Goal: Transaction & Acquisition: Download file/media

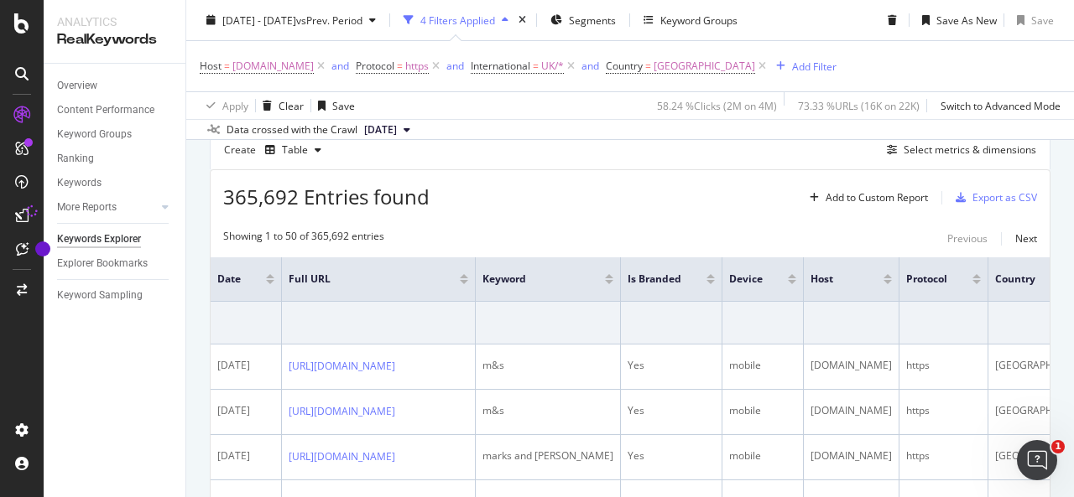
scroll to position [216, 0]
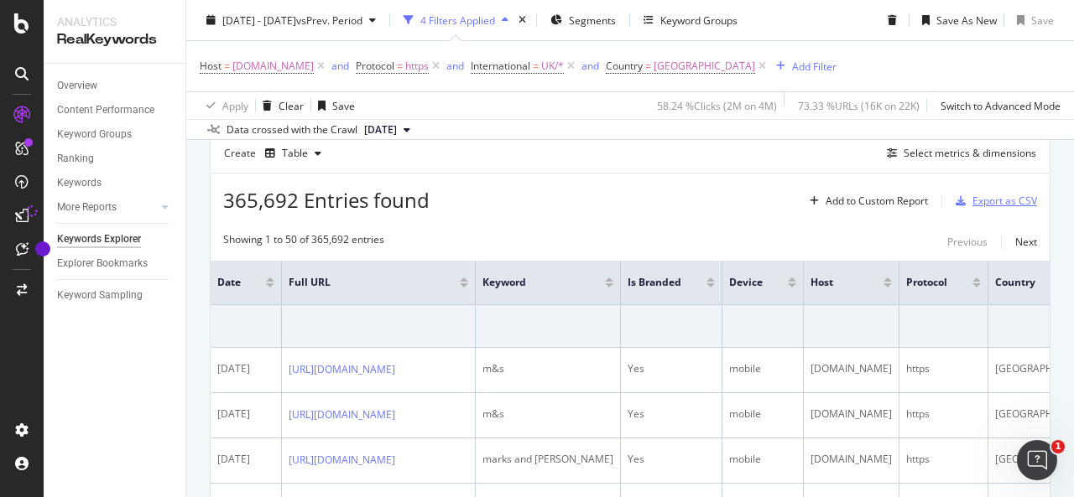
click at [972, 202] on div "Export as CSV" at bounding box center [1004, 201] width 65 height 14
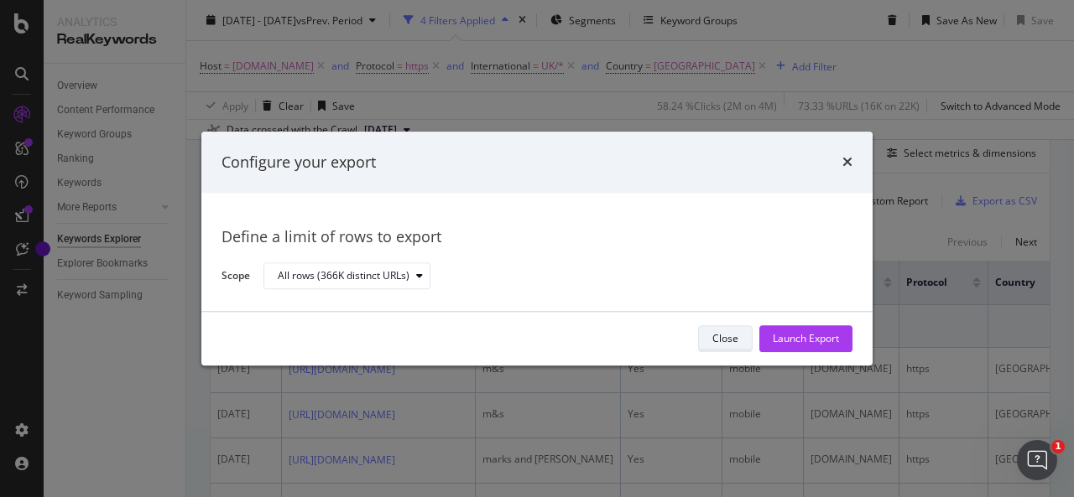
click at [715, 341] on div "Close" at bounding box center [725, 339] width 26 height 14
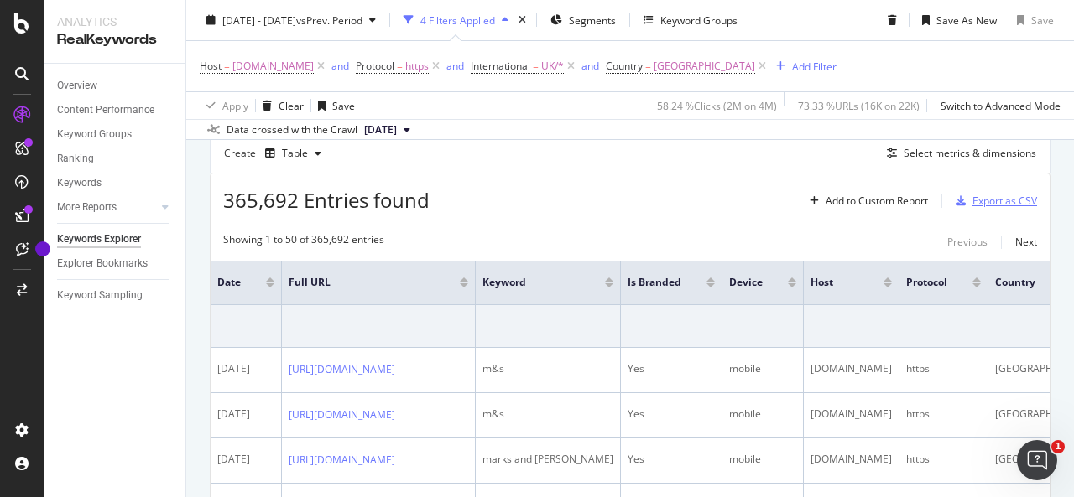
click at [979, 200] on div "Export as CSV" at bounding box center [1004, 201] width 65 height 14
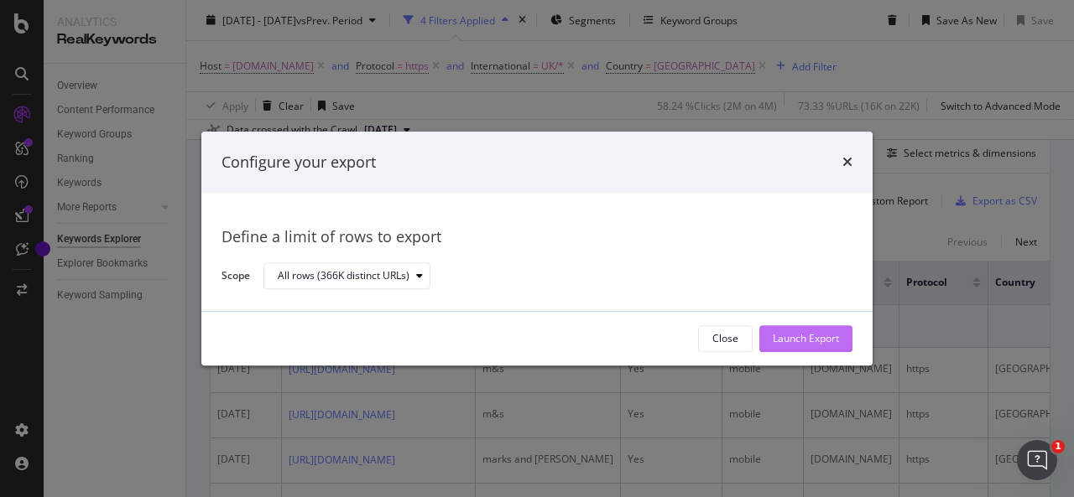
click at [814, 335] on div "Launch Export" at bounding box center [805, 339] width 66 height 14
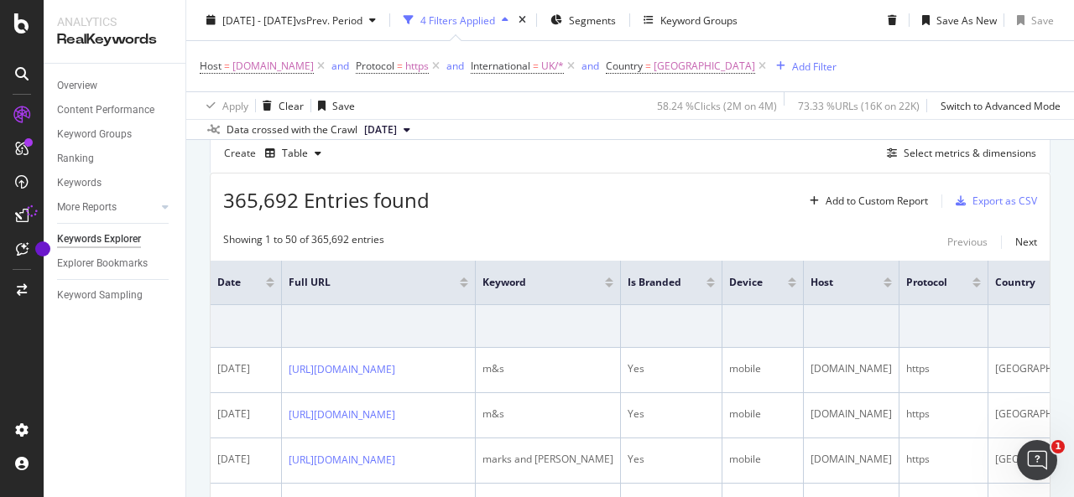
drag, startPoint x: 988, startPoint y: 198, endPoint x: 647, endPoint y: 226, distance: 341.6
click at [989, 200] on div "Export as CSV" at bounding box center [1004, 201] width 65 height 14
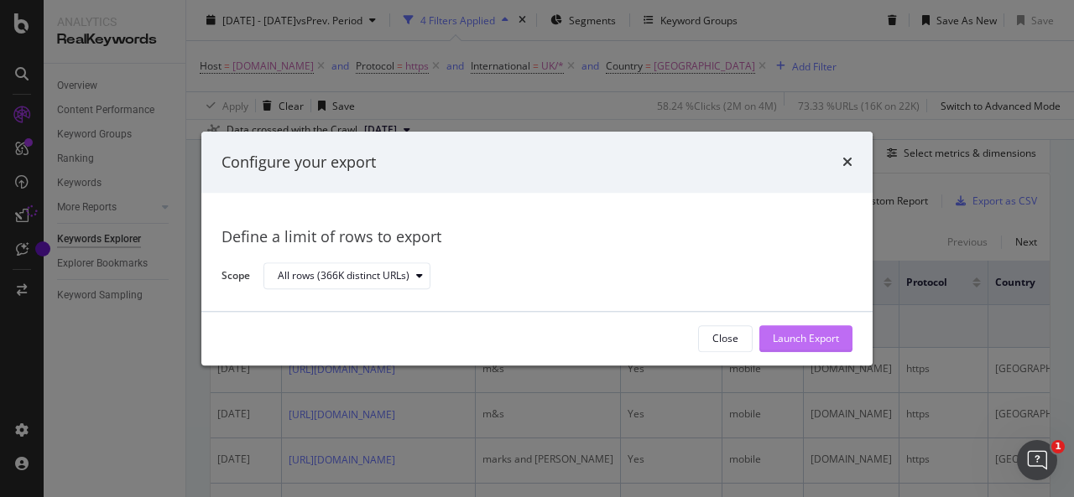
click at [779, 346] on div "Launch Export" at bounding box center [805, 338] width 66 height 25
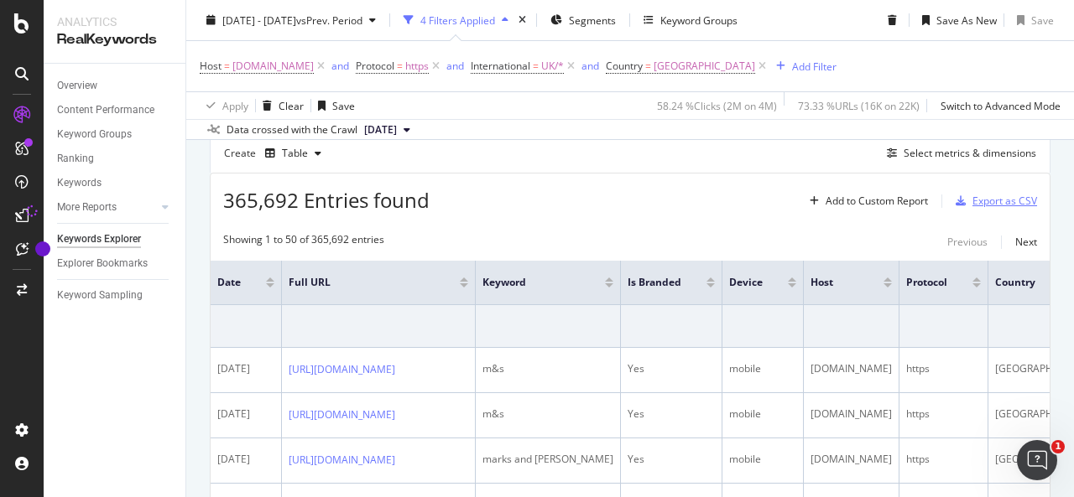
scroll to position [8, 0]
